Goal: Transaction & Acquisition: Purchase product/service

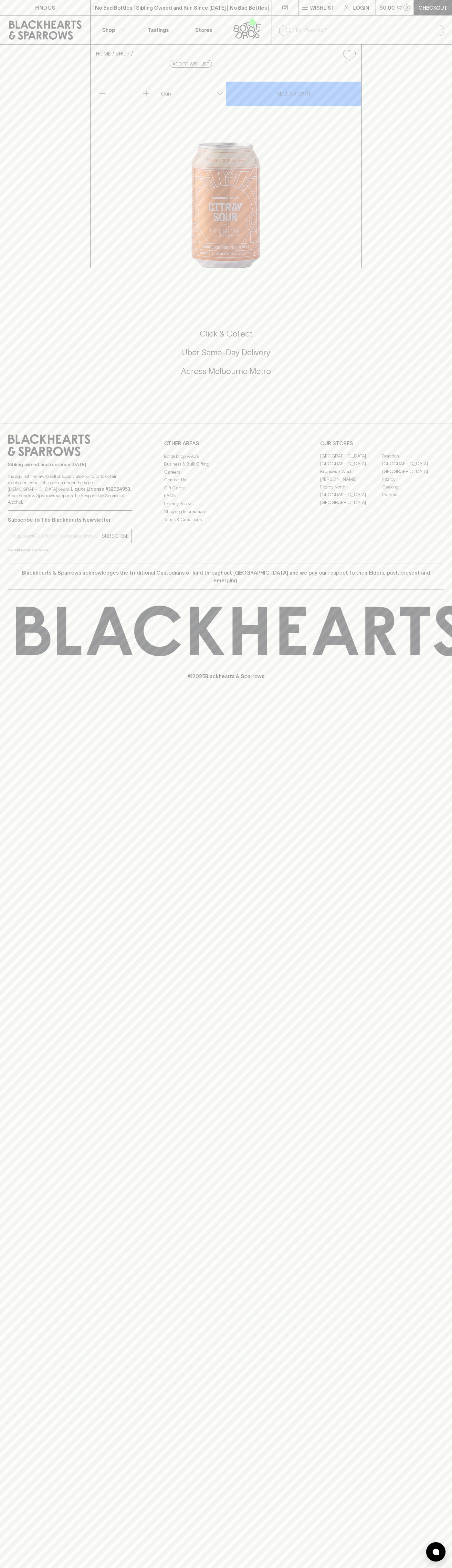
click at [305, 19] on div "​" at bounding box center [361, 30] width 181 height 29
click at [428, 45] on div "HOME SHOP La Sirène Citray Sour $6.00 Add to wishlist 10% discount when purchas…" at bounding box center [226, 156] width 452 height 223
click at [53, 1567] on html "FIND US | No Bad Bottles | Sibling Owned and Run Since 2006 | No Bad Bottles | …" at bounding box center [226, 784] width 452 height 1568
click at [9, 1156] on div "FIND US | No Bad Bottles | Sibling Owned and Run Since 2006 | No Bad Bottles | …" at bounding box center [226, 784] width 452 height 1568
